Goal: Task Accomplishment & Management: Use online tool/utility

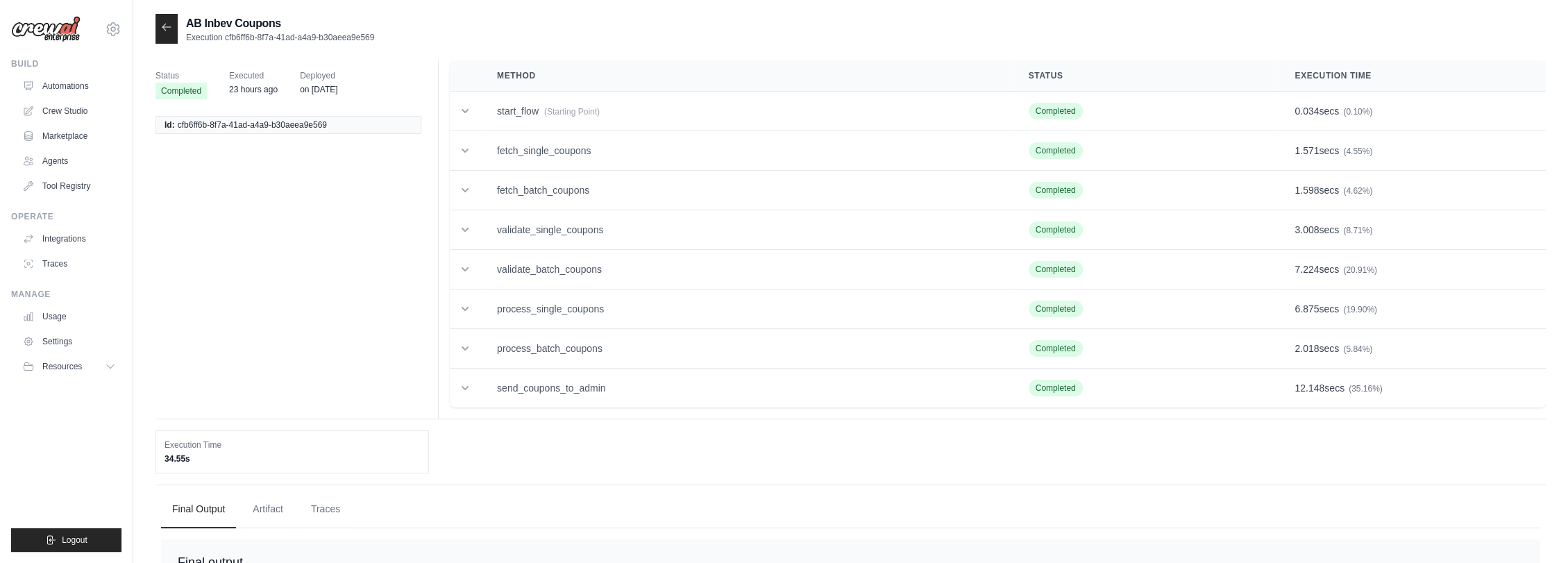
click at [167, 28] on icon at bounding box center [167, 27] width 11 height 11
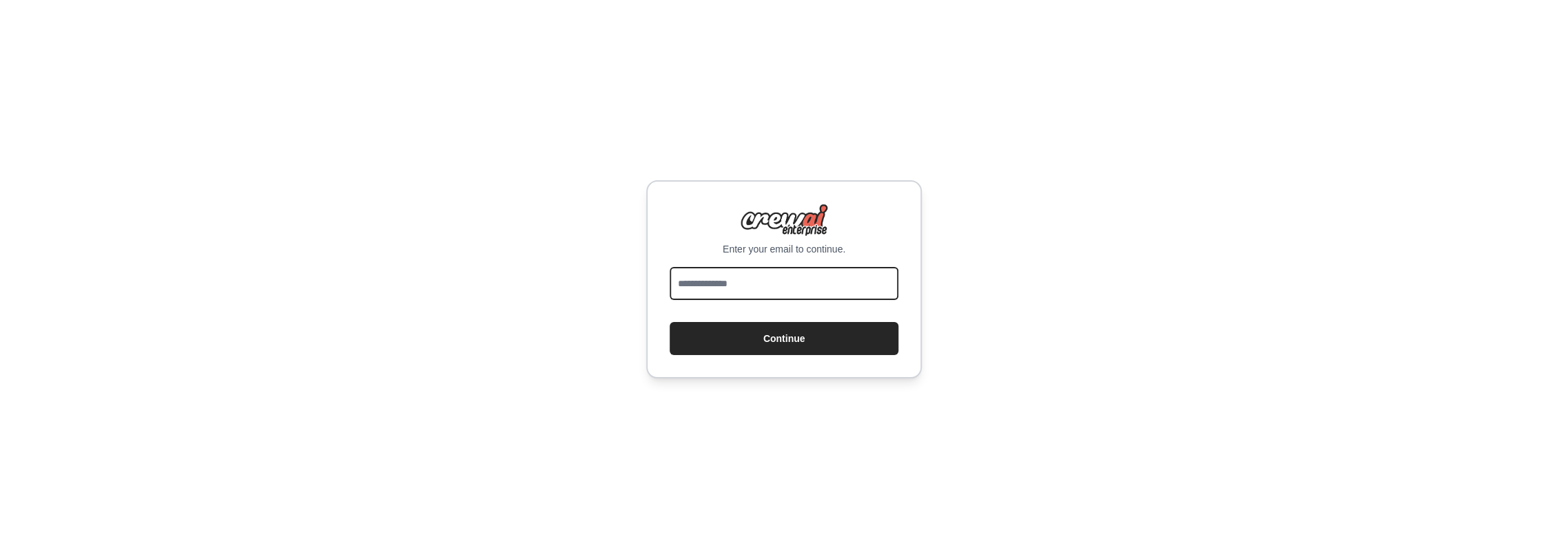
click at [717, 281] on input "email" at bounding box center [784, 283] width 228 height 33
type input "**********"
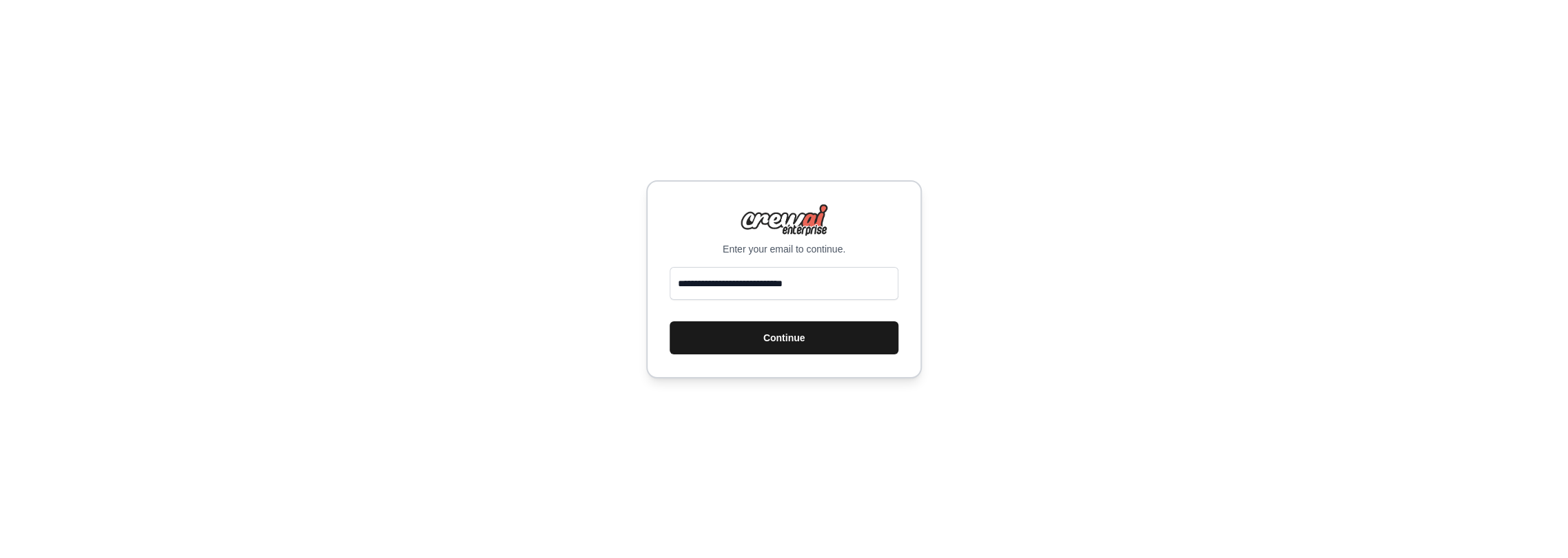
click at [773, 335] on button "Continue" at bounding box center [784, 337] width 228 height 33
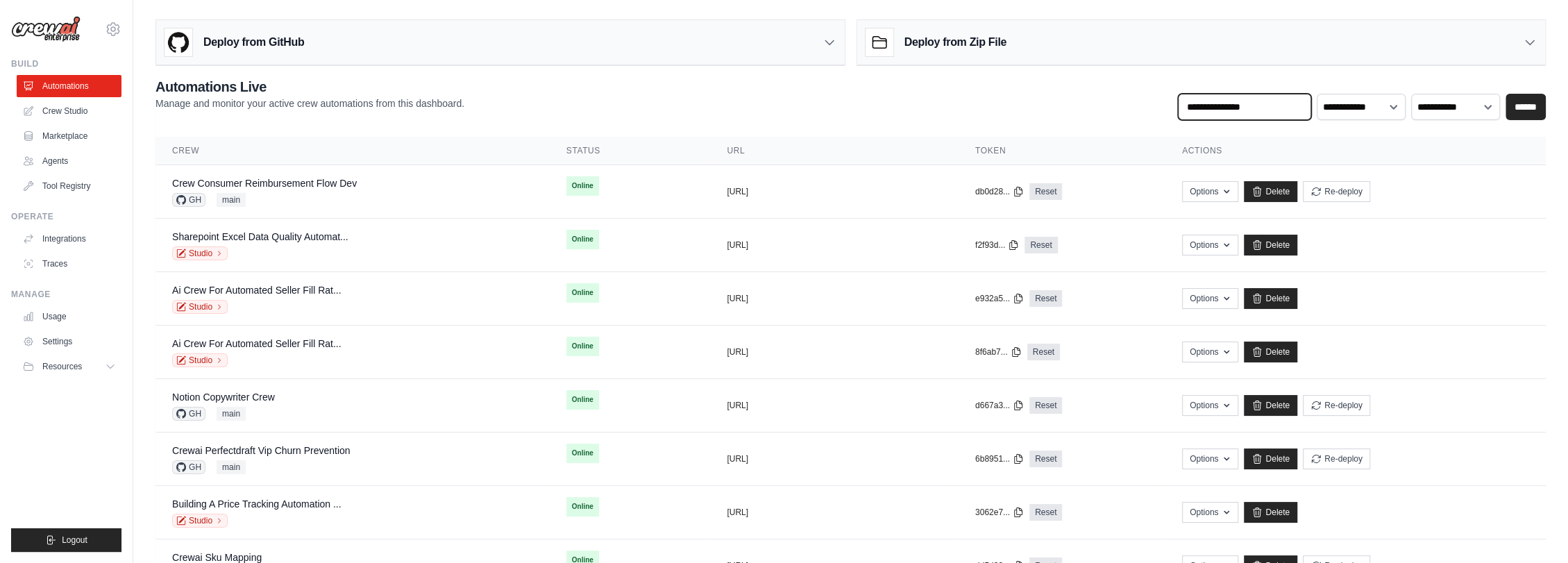
click at [1254, 102] on input "text" at bounding box center [1245, 107] width 133 height 26
type input "******"
click at [1532, 112] on input "******" at bounding box center [1526, 107] width 40 height 26
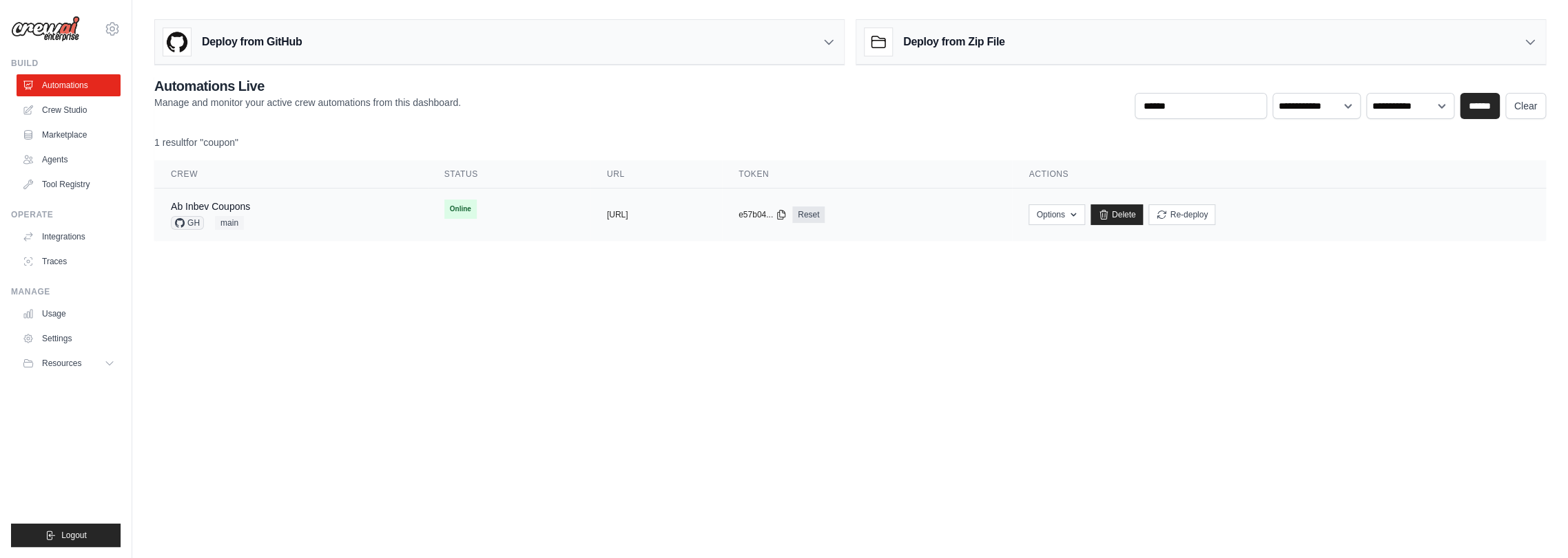
click at [258, 213] on div "Ab Inbev Coupons GH main" at bounding box center [291, 214] width 240 height 30
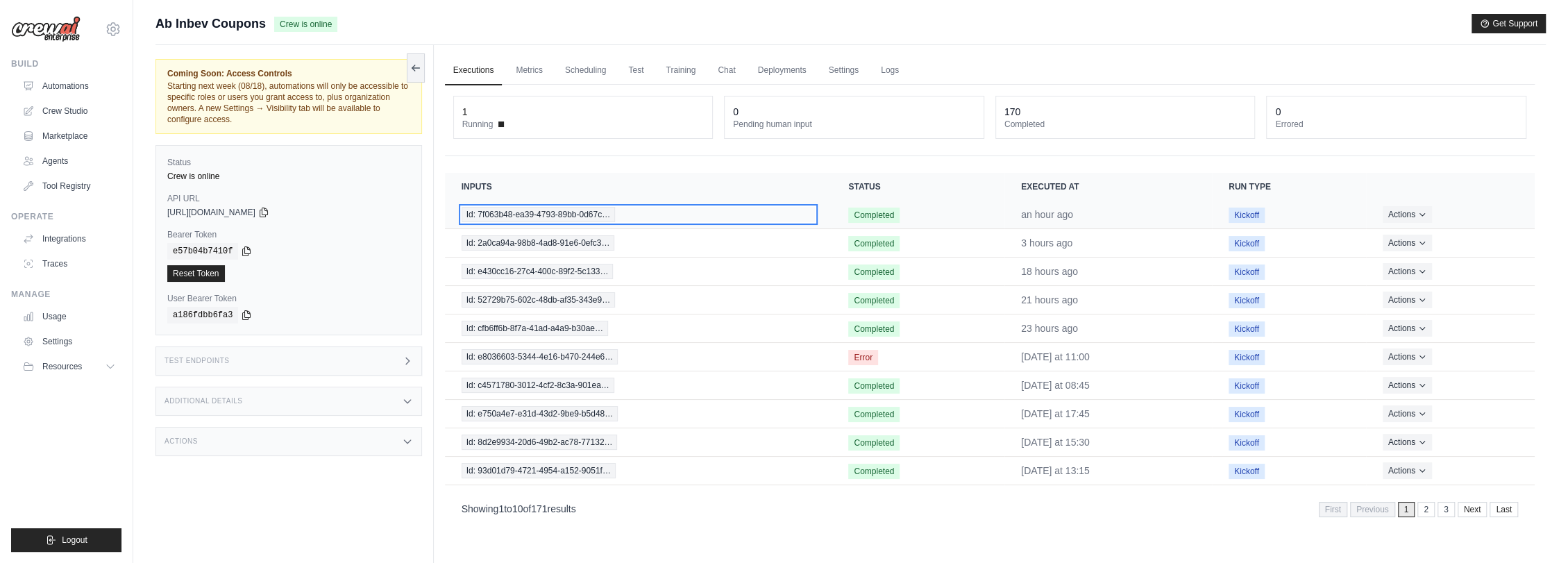
click at [572, 213] on span "Id: 7f063b48-ea39-4793-89bb-0d67c…" at bounding box center [539, 215] width 154 height 16
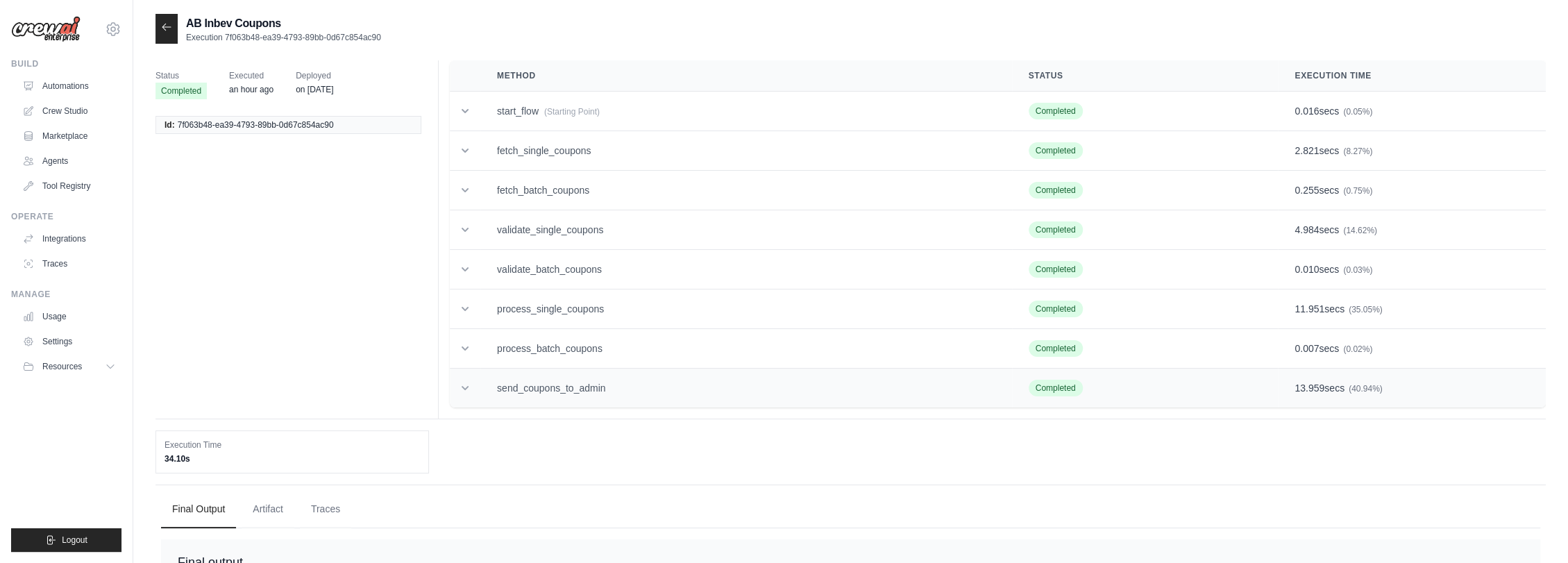
click at [579, 380] on td "send_coupons_to_admin" at bounding box center [746, 389] width 532 height 40
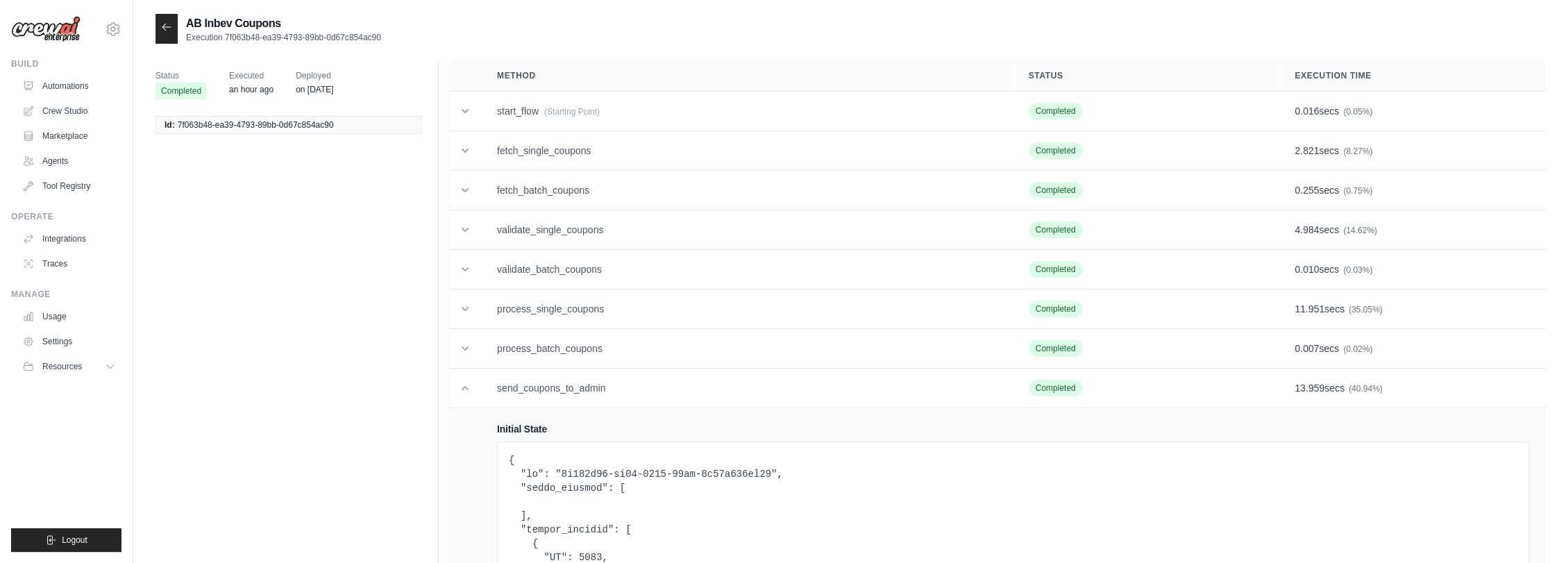
click at [170, 32] on icon at bounding box center [167, 27] width 11 height 11
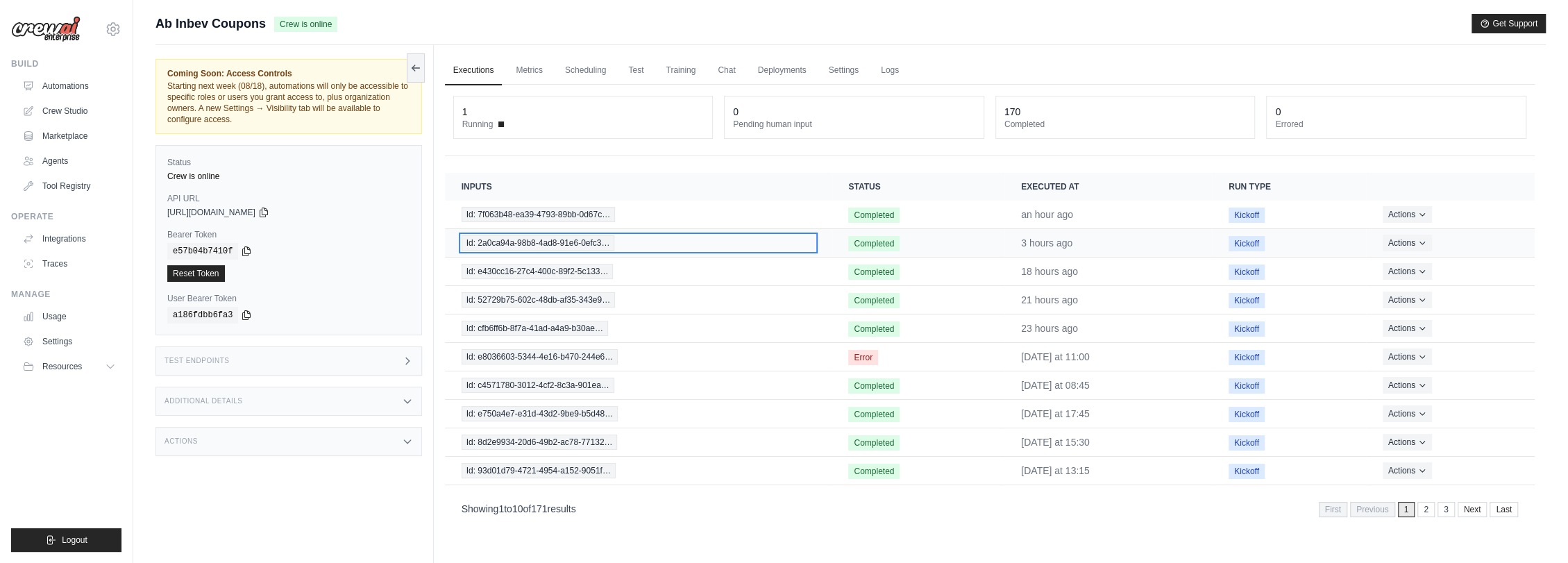
click at [560, 244] on span "Id: 2a0ca94a-98b8-4ad8-91e6-0efc3…" at bounding box center [538, 243] width 153 height 16
click at [581, 270] on span "Id: e430cc16-27c4-400c-89f2-5c133…" at bounding box center [537, 272] width 152 height 16
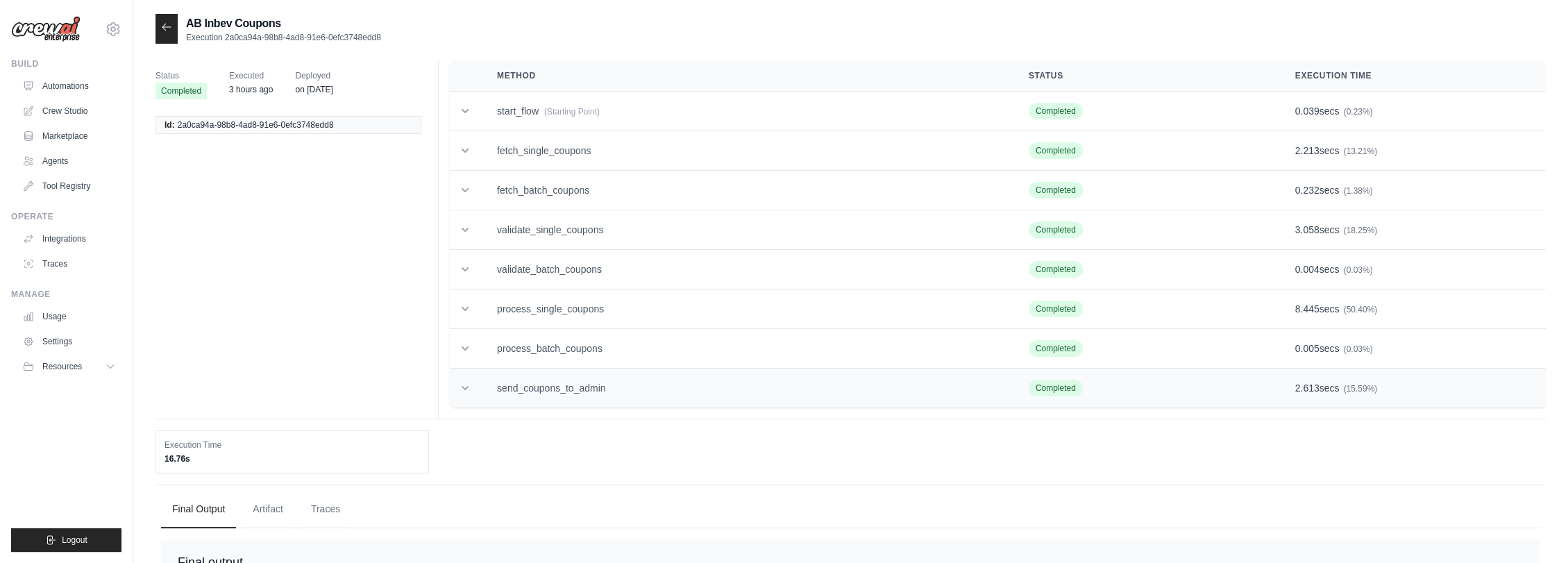
click at [557, 392] on td "send_coupons_to_admin" at bounding box center [746, 389] width 532 height 40
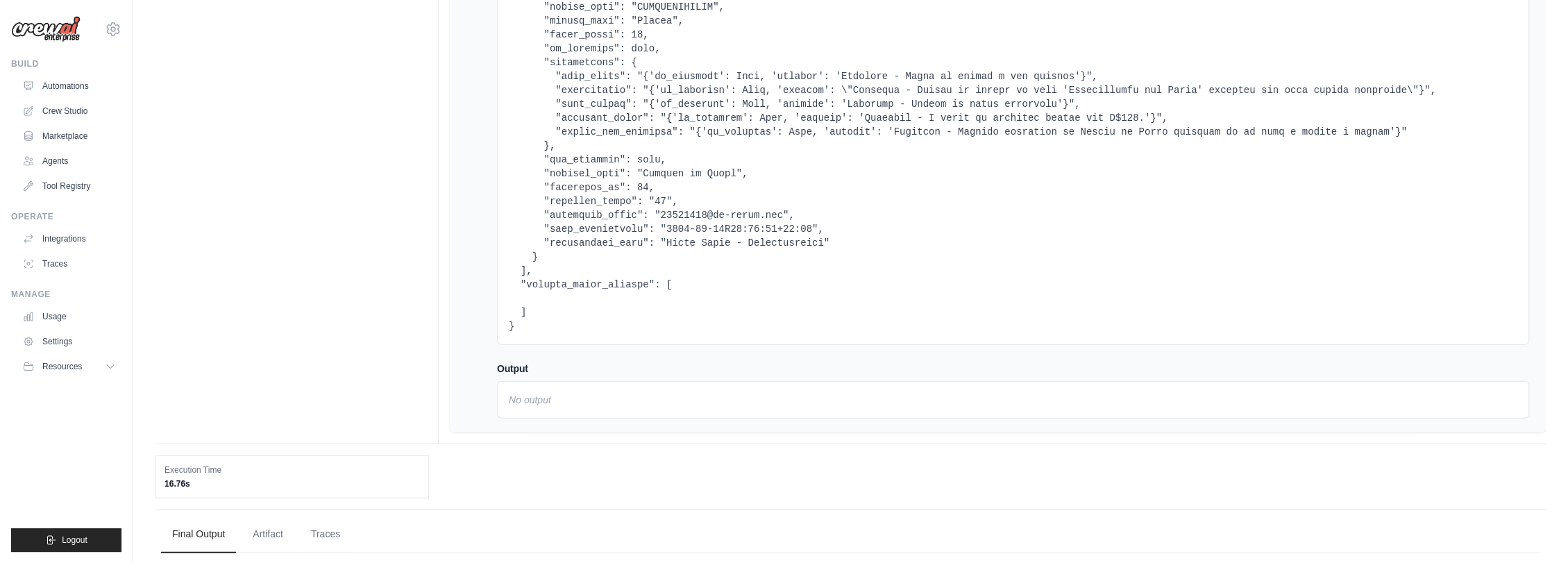
scroll to position [3009, 0]
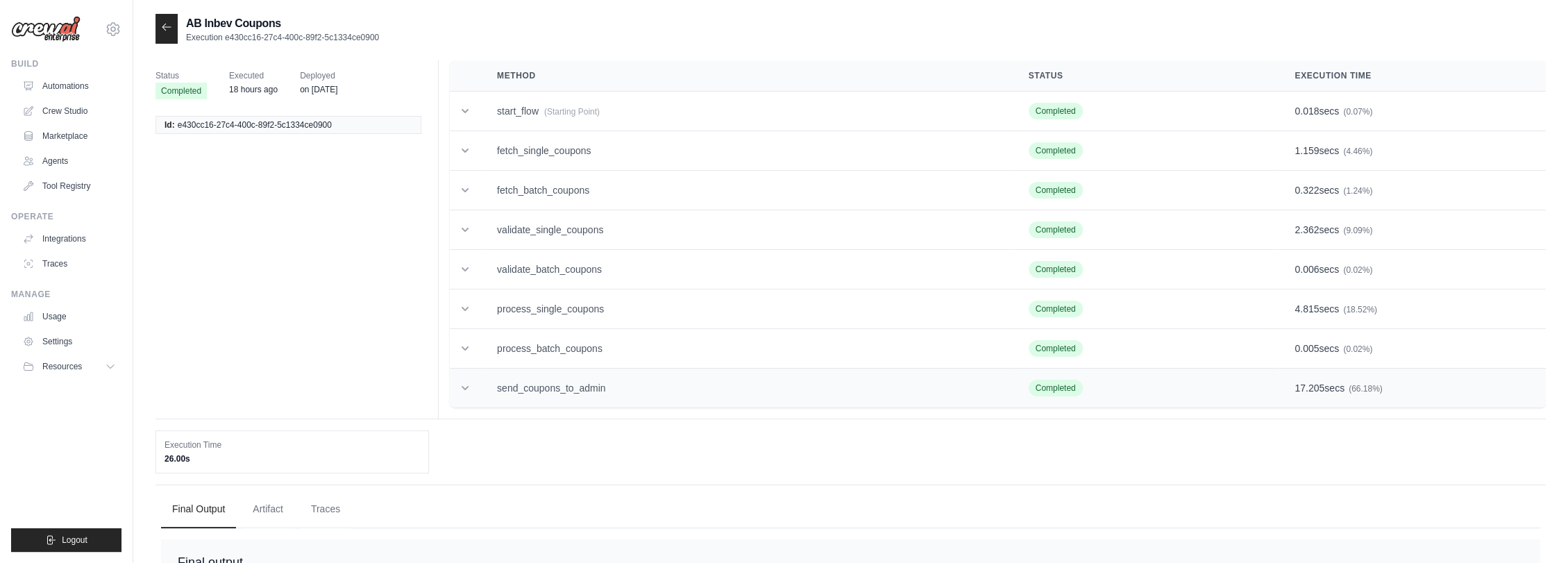
click at [600, 386] on td "send_coupons_to_admin" at bounding box center [746, 389] width 532 height 40
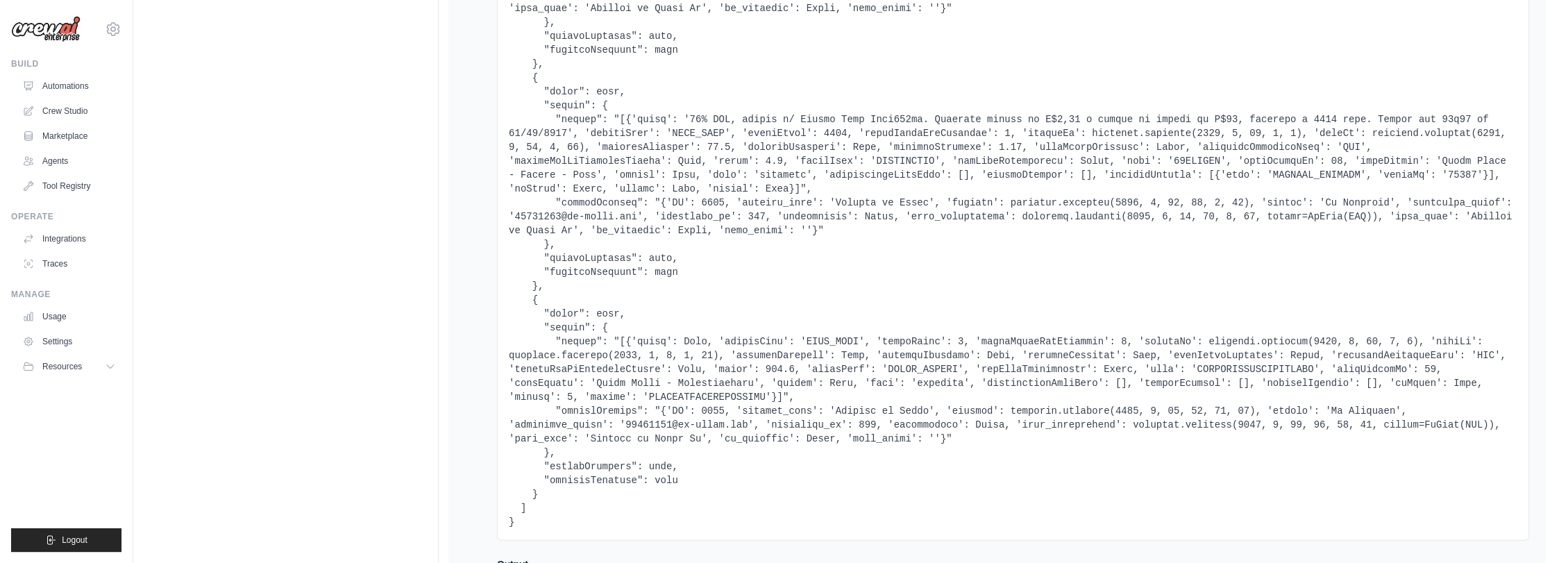
scroll to position [2837, 0]
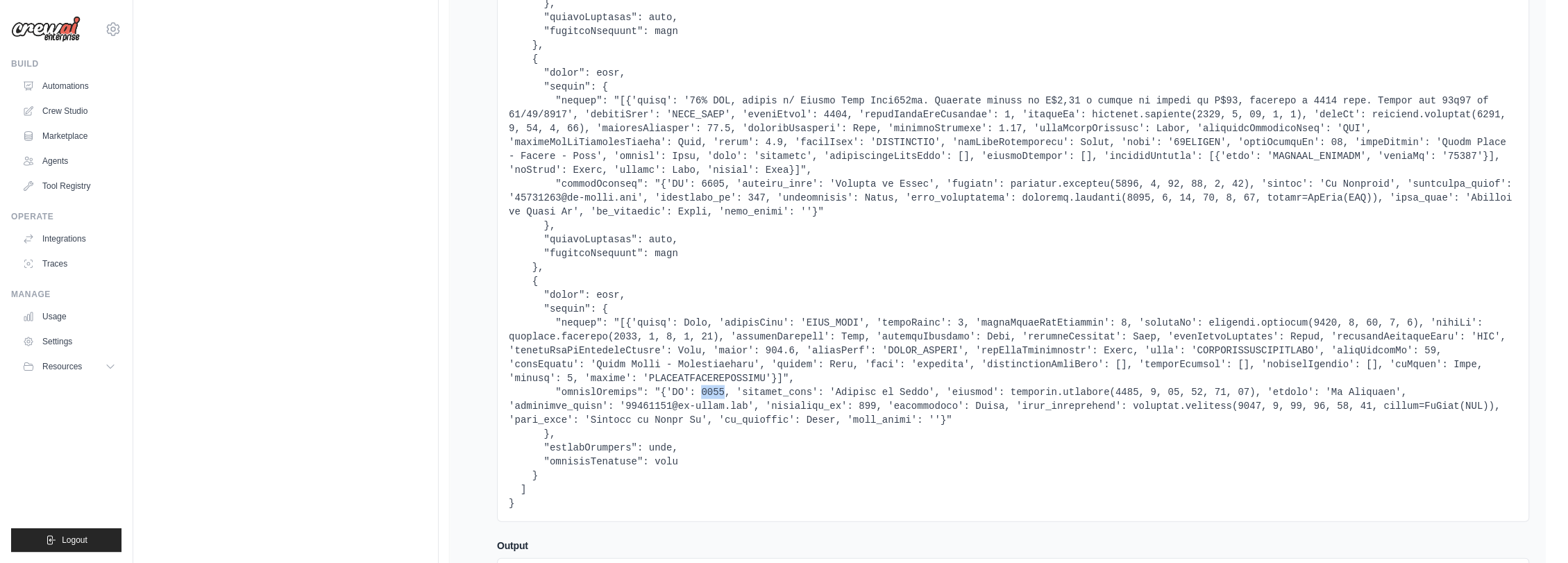
drag, startPoint x: 685, startPoint y: 351, endPoint x: 705, endPoint y: 348, distance: 20.2
copy pre "1154"
